Goal: Task Accomplishment & Management: Use online tool/utility

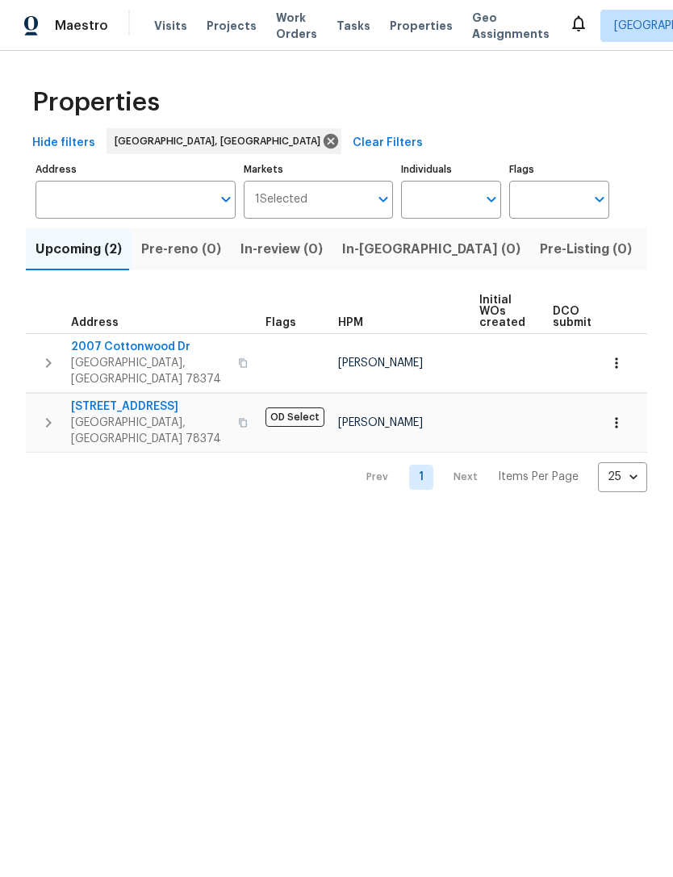
click at [474, 18] on span "Geo Assignments" at bounding box center [510, 26] width 77 height 32
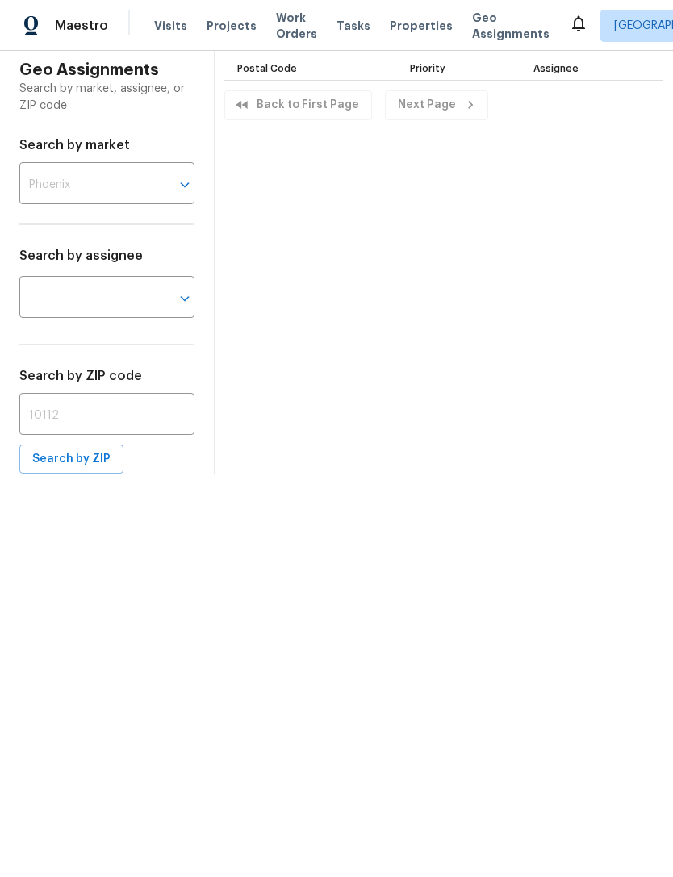
click at [390, 31] on span "Properties" at bounding box center [421, 26] width 63 height 16
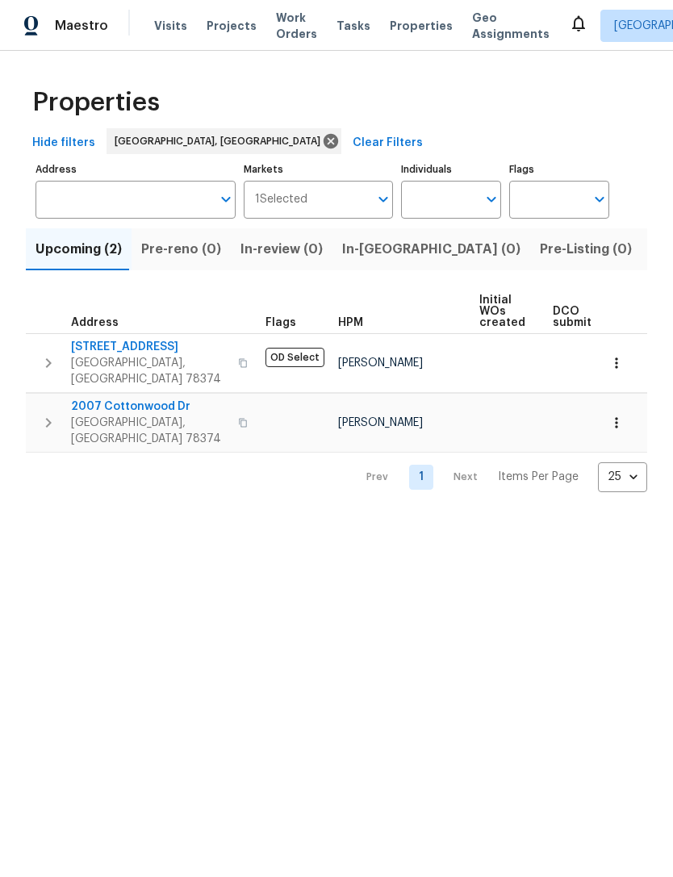
click at [641, 269] on button "Listed (2)" at bounding box center [681, 249] width 80 height 42
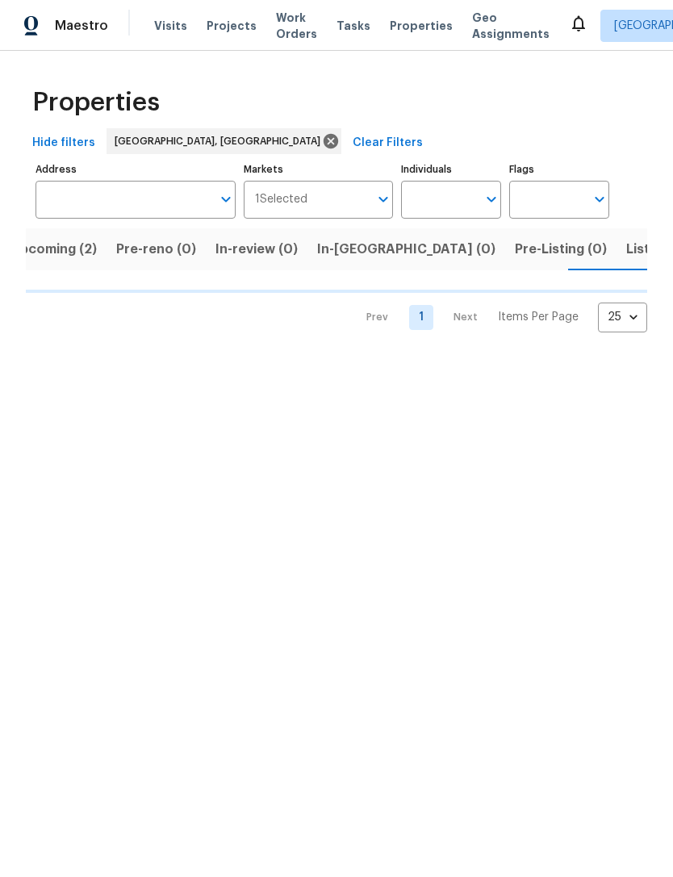
scroll to position [0, 26]
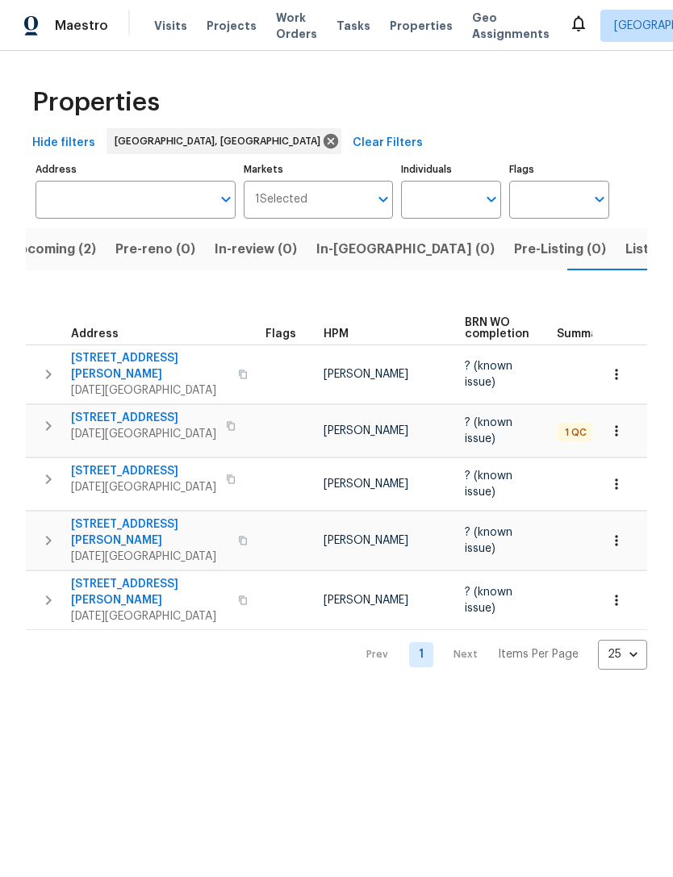
click at [437, 695] on html "Maestro Visits Projects Work Orders Tasks Properties Geo Assignments Corpus Chr…" at bounding box center [336, 347] width 673 height 695
click at [141, 410] on span "2105 Aquila St" at bounding box center [143, 418] width 145 height 16
click at [620, 476] on icon "button" at bounding box center [616, 484] width 16 height 16
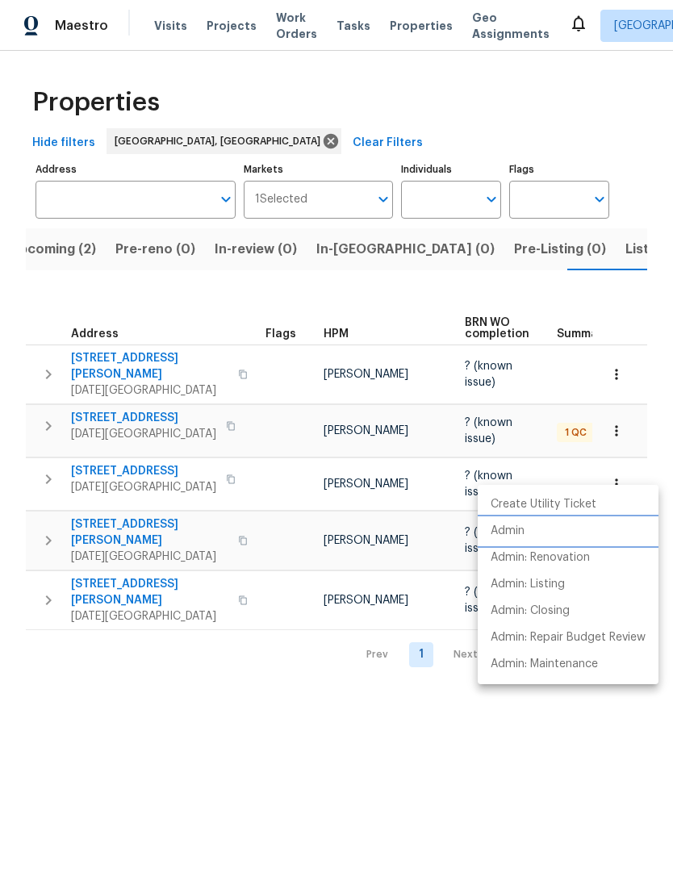
click at [515, 530] on p "Admin" at bounding box center [507, 531] width 34 height 17
click at [548, 772] on div at bounding box center [336, 438] width 673 height 877
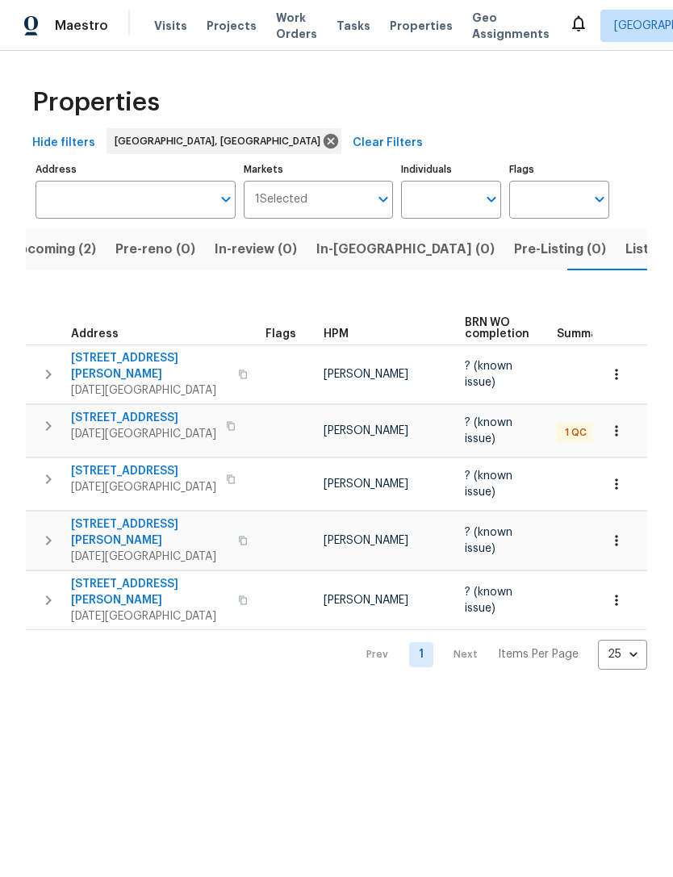
click at [617, 584] on button "button" at bounding box center [616, 599] width 35 height 35
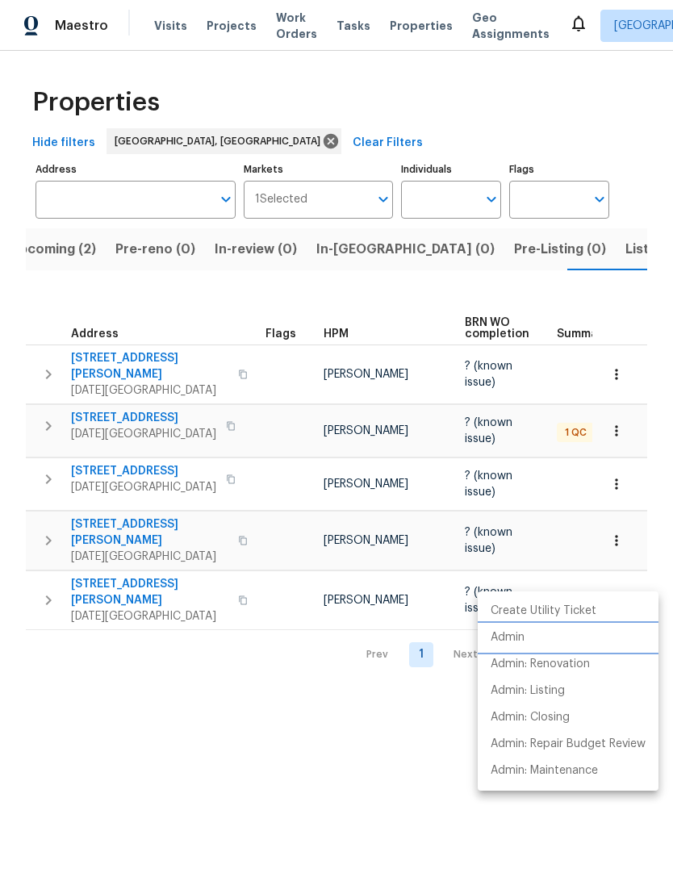
click at [528, 645] on li "Admin" at bounding box center [568, 637] width 181 height 27
click at [619, 359] on div at bounding box center [336, 438] width 673 height 877
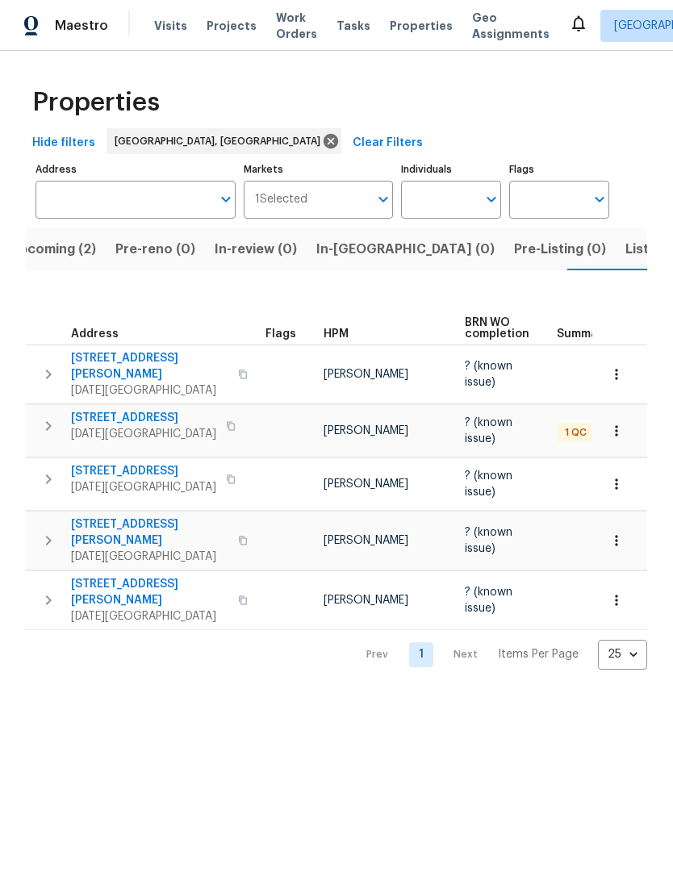
click at [611, 366] on icon "button" at bounding box center [616, 374] width 16 height 16
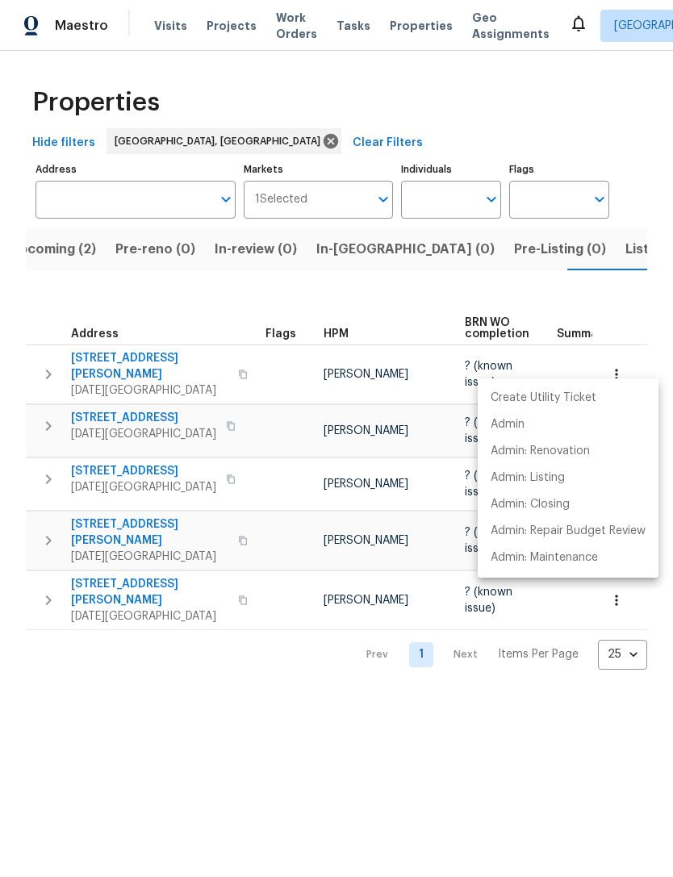
click at [615, 371] on div at bounding box center [336, 438] width 673 height 877
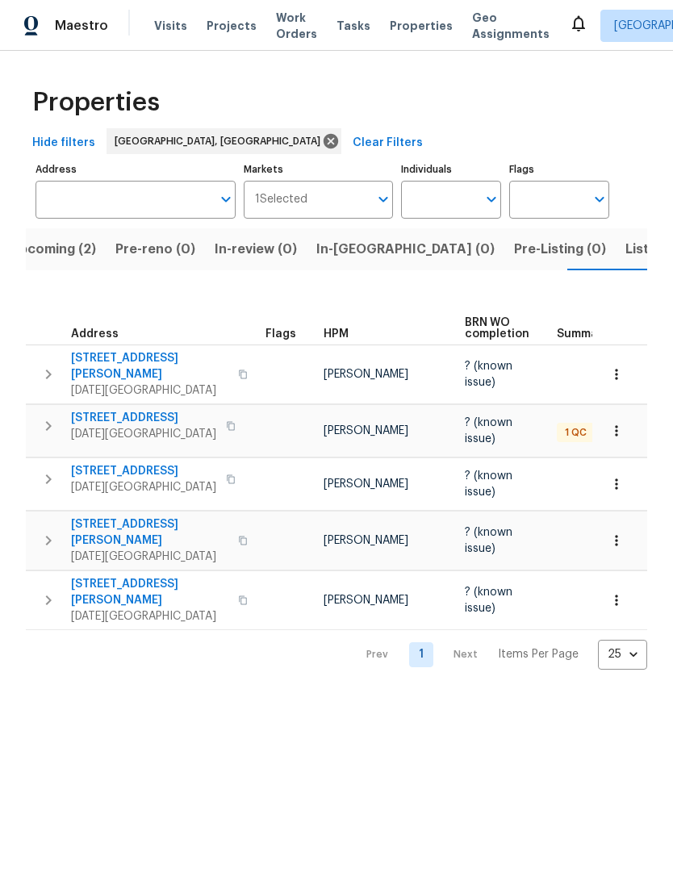
click at [619, 367] on icon "button" at bounding box center [616, 374] width 16 height 16
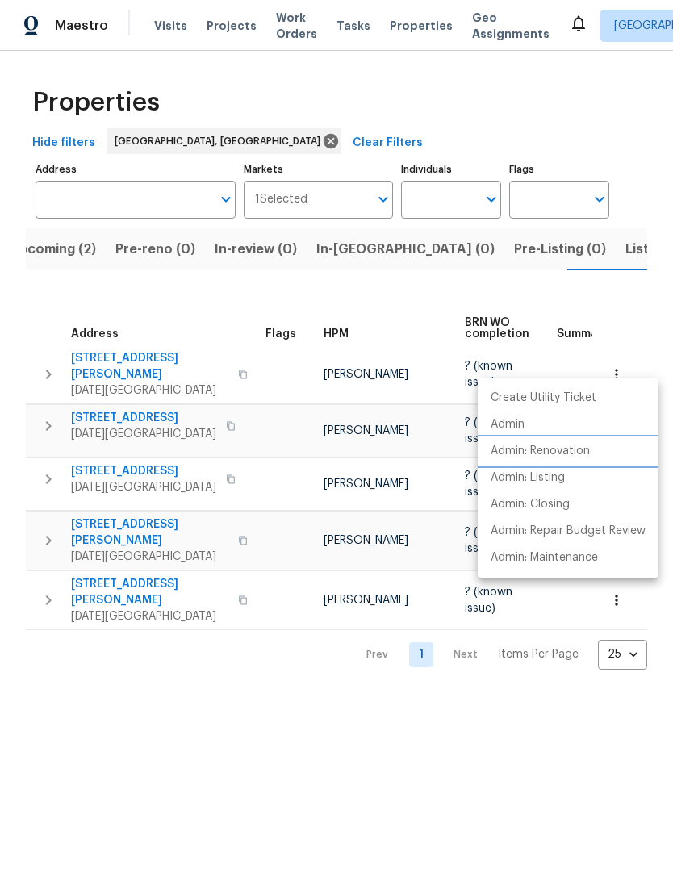
click at [554, 439] on li "Admin: Renovation" at bounding box center [568, 451] width 181 height 27
click at [416, 755] on div at bounding box center [336, 438] width 673 height 877
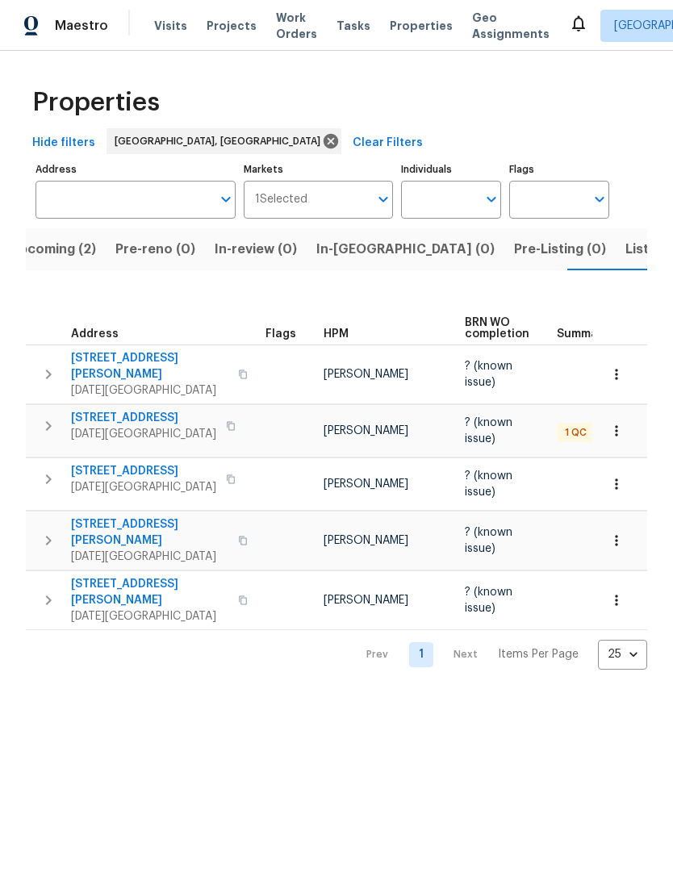
click at [624, 532] on icon "button" at bounding box center [616, 540] width 16 height 16
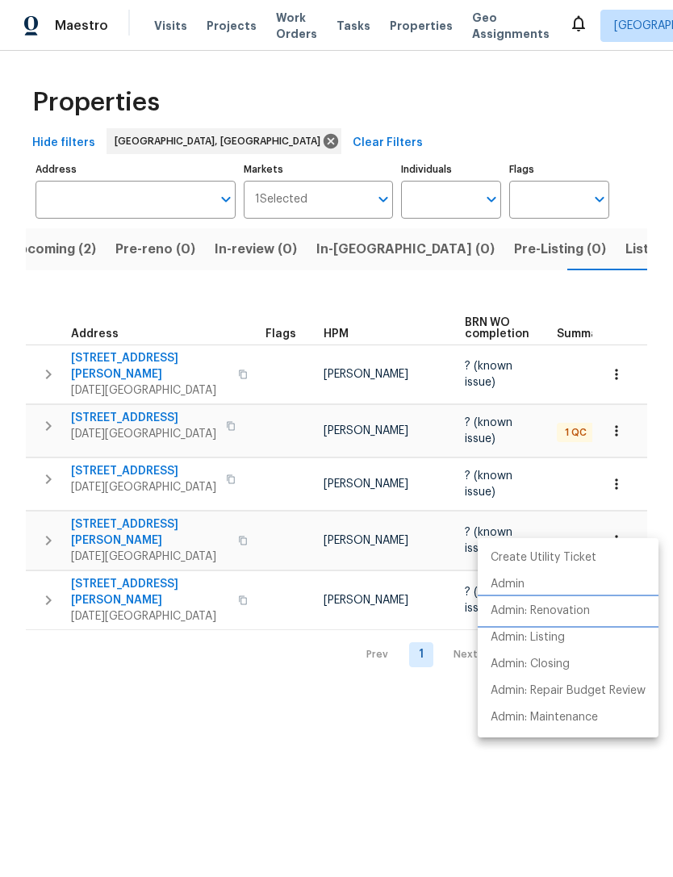
click at [553, 612] on p "Admin: Renovation" at bounding box center [539, 611] width 99 height 17
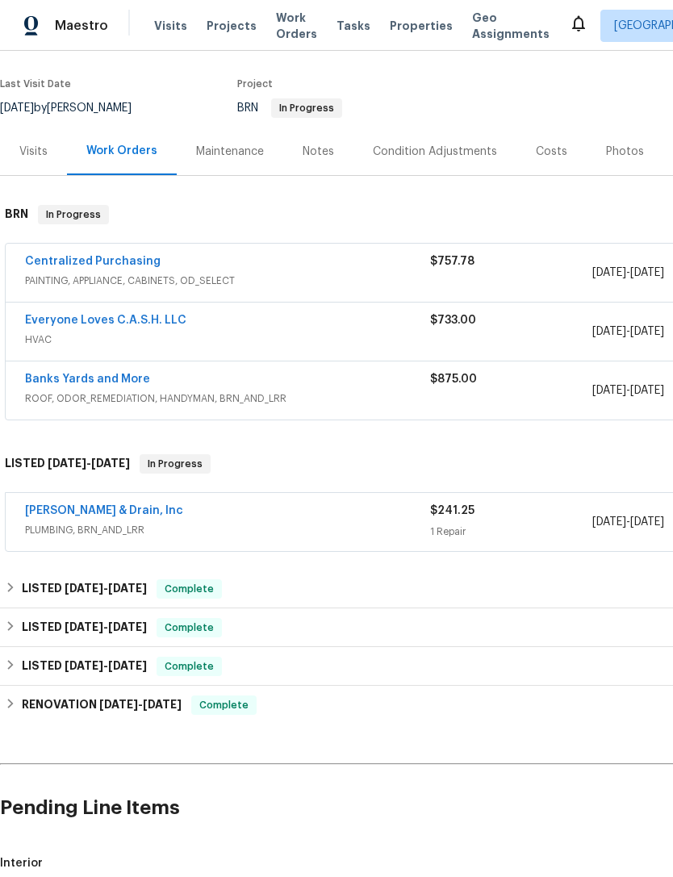
scroll to position [118, 0]
click at [98, 382] on link "Banks Yards and More" at bounding box center [87, 378] width 125 height 11
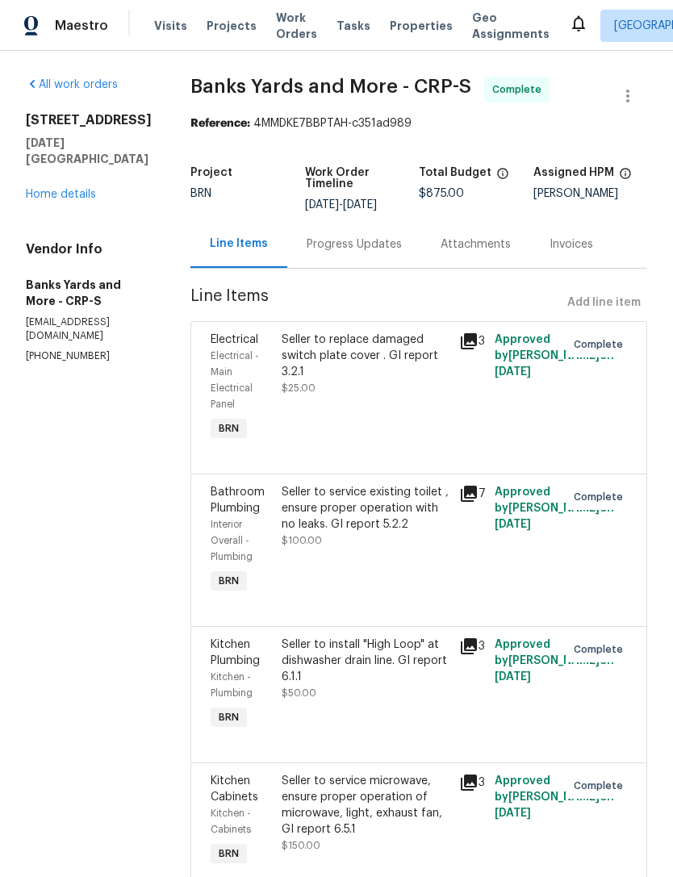
click at [86, 198] on link "Home details" at bounding box center [61, 194] width 70 height 11
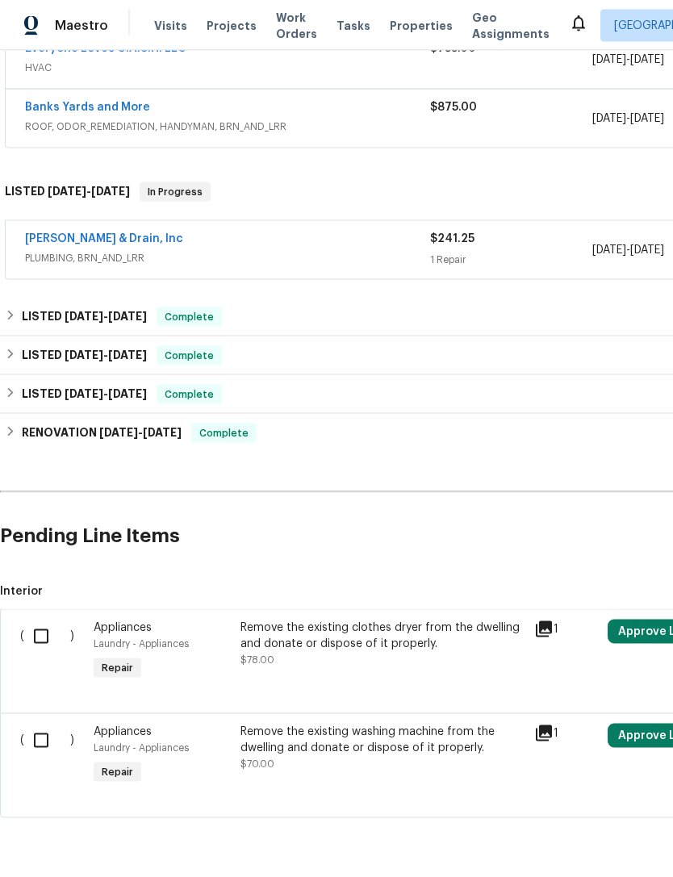
scroll to position [52, 0]
click at [37, 620] on input "checkbox" at bounding box center [47, 637] width 46 height 34
checkbox input "true"
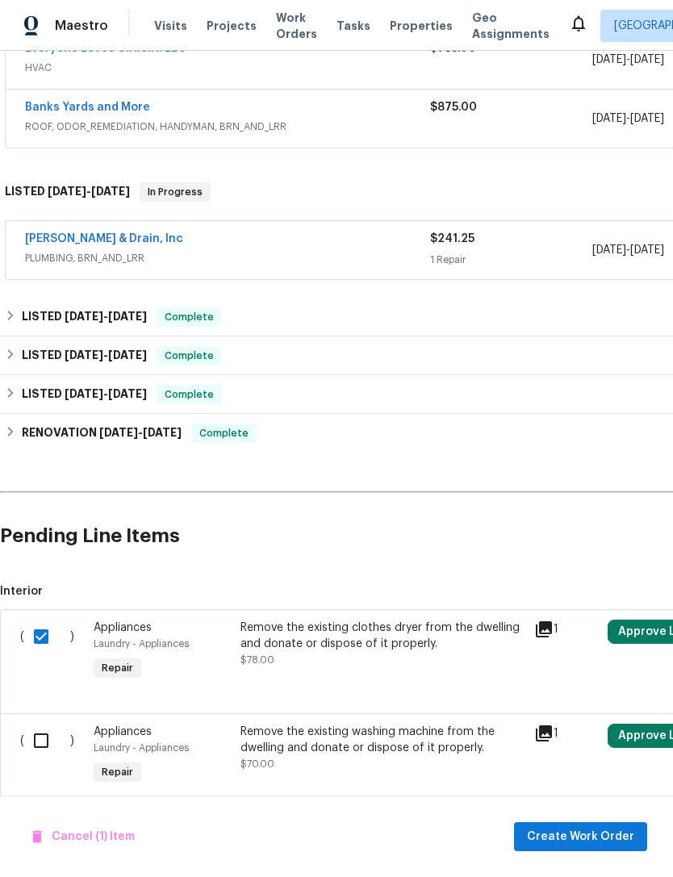
click at [44, 724] on input "checkbox" at bounding box center [47, 741] width 46 height 34
checkbox input "true"
click at [119, 840] on span "Cancel (2) Items" at bounding box center [87, 837] width 111 height 20
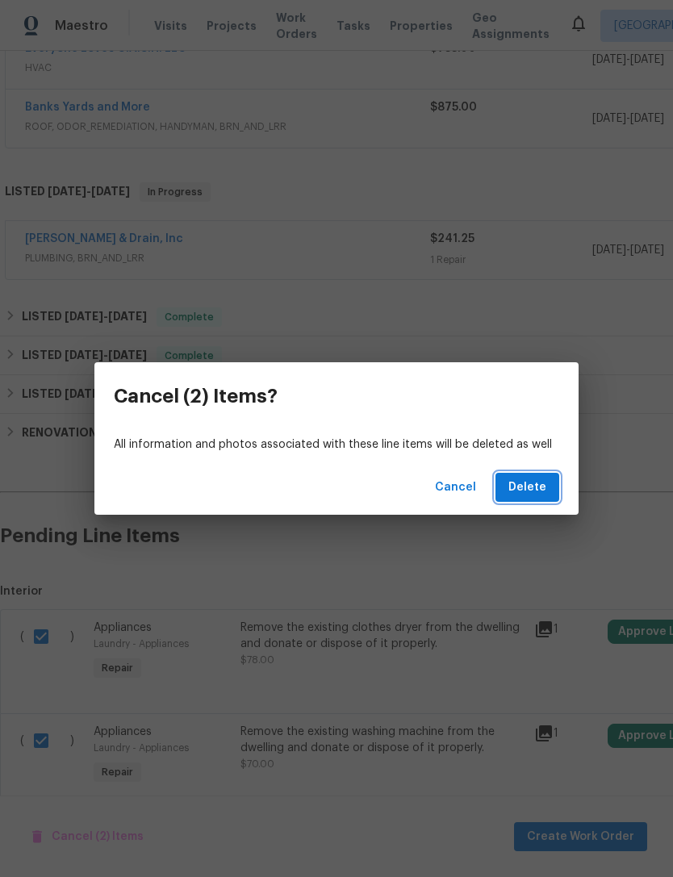
click at [529, 492] on span "Delete" at bounding box center [527, 488] width 38 height 20
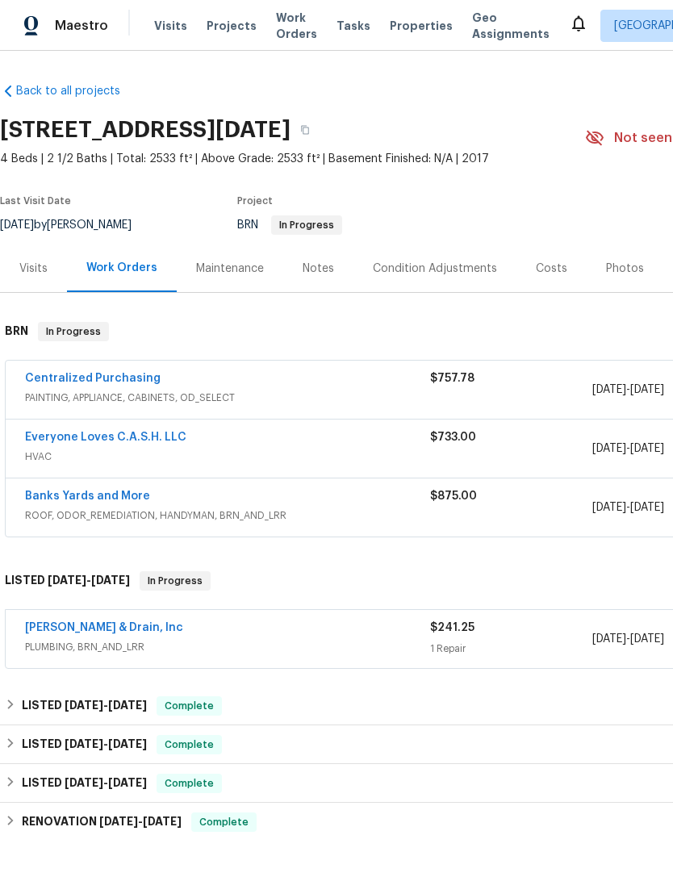
scroll to position [0, 0]
